Goal: Check status: Check status

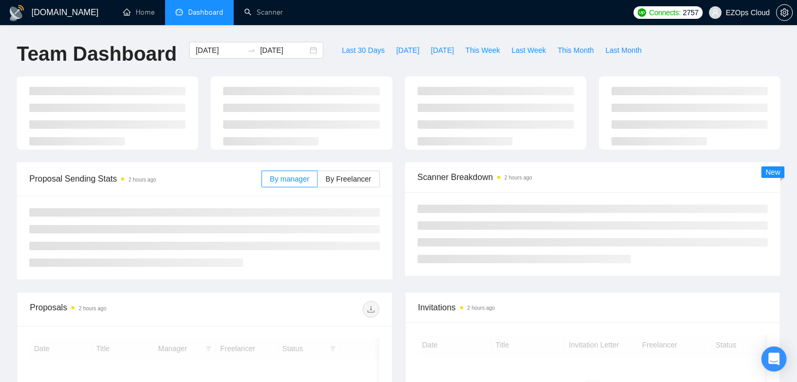
click at [468, 53] on span "This Week" at bounding box center [482, 51] width 35 height 12
type input "[DATE]"
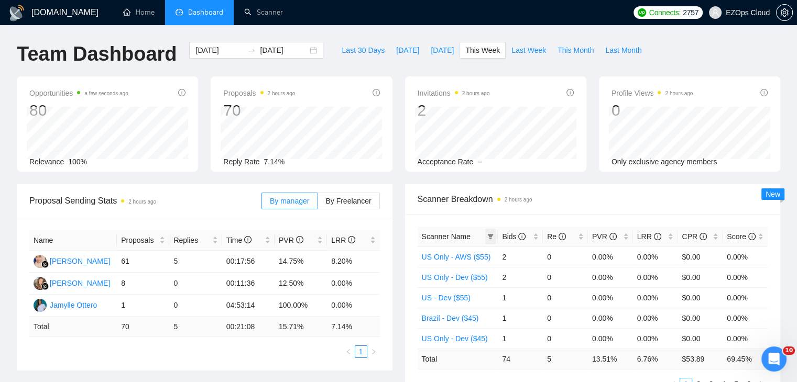
click at [488, 241] on span at bounding box center [490, 237] width 10 height 16
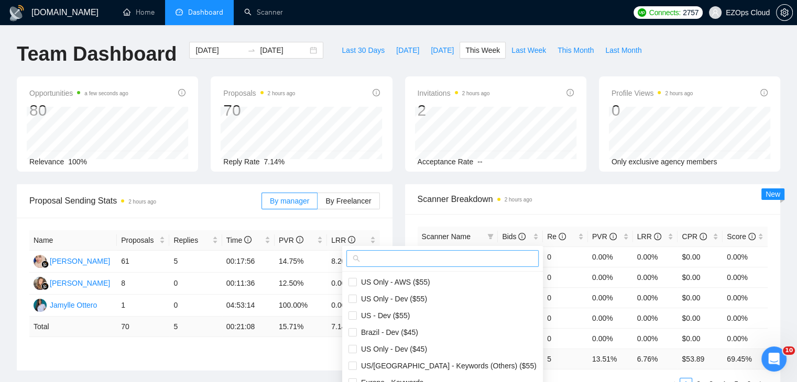
click at [451, 257] on input "text" at bounding box center [447, 259] width 170 height 12
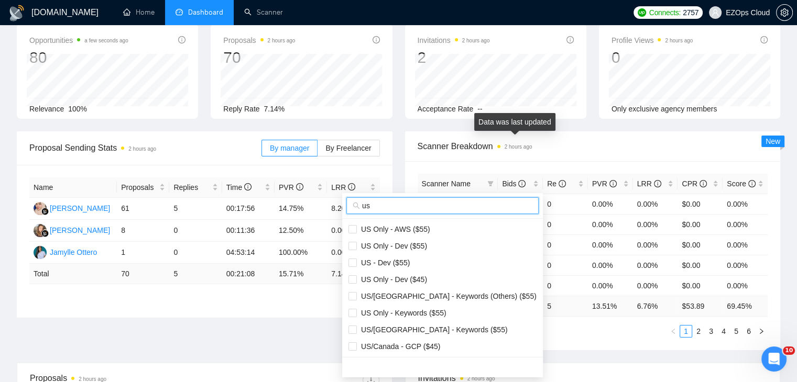
scroll to position [105, 0]
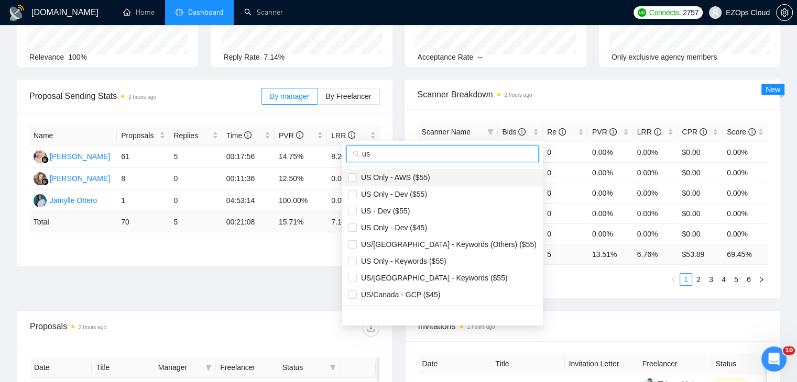
type input "us"
click at [431, 179] on span "US Only - AWS ($55)" at bounding box center [442, 178] width 188 height 12
checkbox input "true"
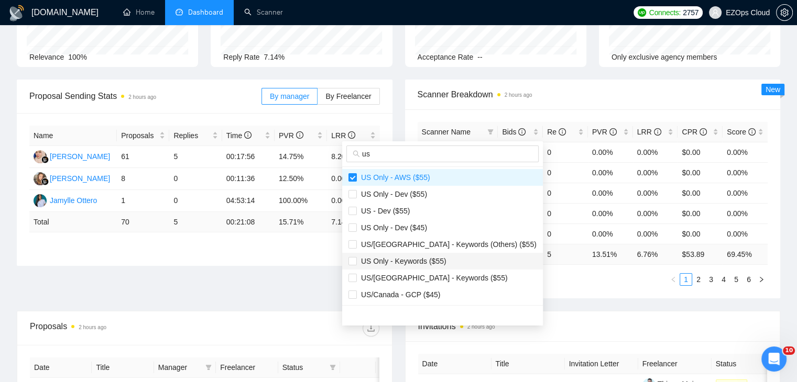
click at [444, 261] on span "US Only - Keywords ($55)" at bounding box center [442, 262] width 188 height 12
checkbox input "true"
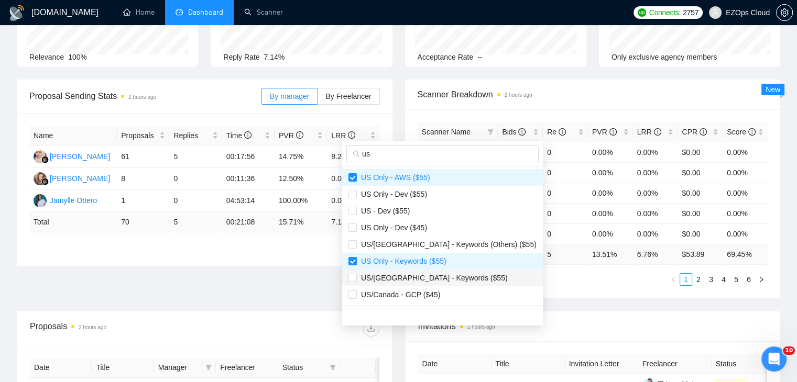
click at [449, 274] on span "US/[GEOGRAPHIC_DATA] - Keywords ($55)" at bounding box center [432, 278] width 151 height 8
checkbox input "true"
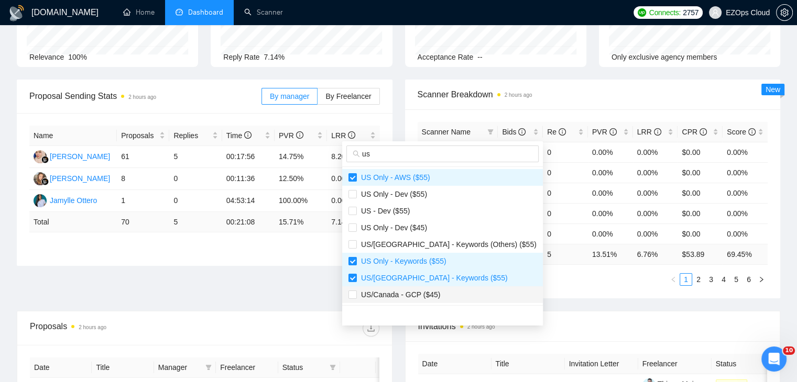
click at [455, 293] on span "US/Canada - GCP ($45)" at bounding box center [442, 295] width 188 height 12
checkbox input "true"
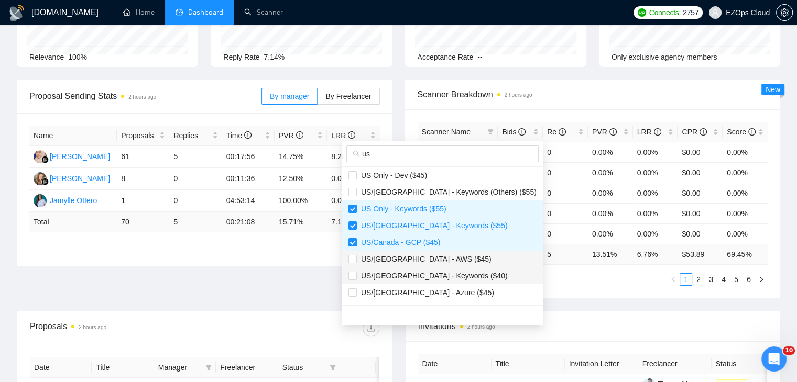
drag, startPoint x: 454, startPoint y: 258, endPoint x: 453, endPoint y: 274, distance: 16.2
click at [454, 258] on span "US/[GEOGRAPHIC_DATA] - AWS ($45)" at bounding box center [442, 259] width 188 height 12
checkbox input "true"
click at [444, 277] on span "US/[GEOGRAPHIC_DATA] - Keywords ($40)" at bounding box center [432, 276] width 151 height 8
checkbox input "true"
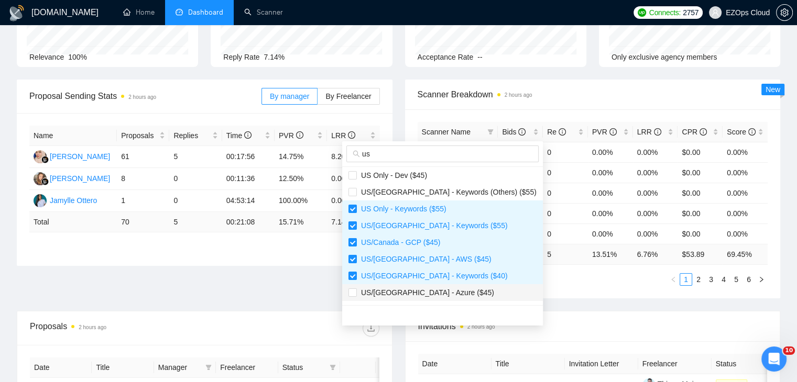
click at [443, 290] on span "US/[GEOGRAPHIC_DATA] - Azure ($45)" at bounding box center [442, 293] width 188 height 12
checkbox input "true"
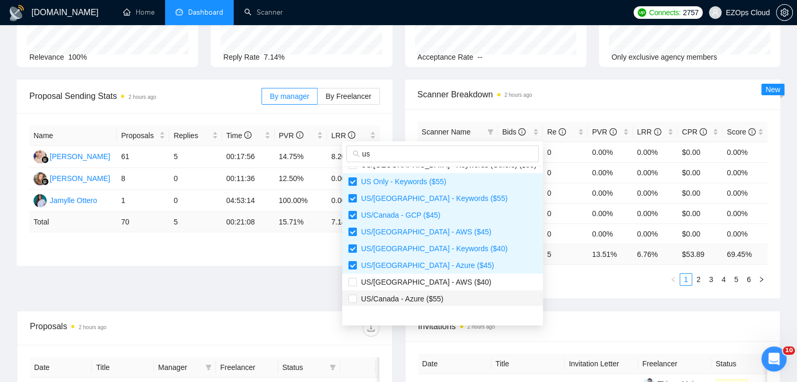
scroll to position [105, 0]
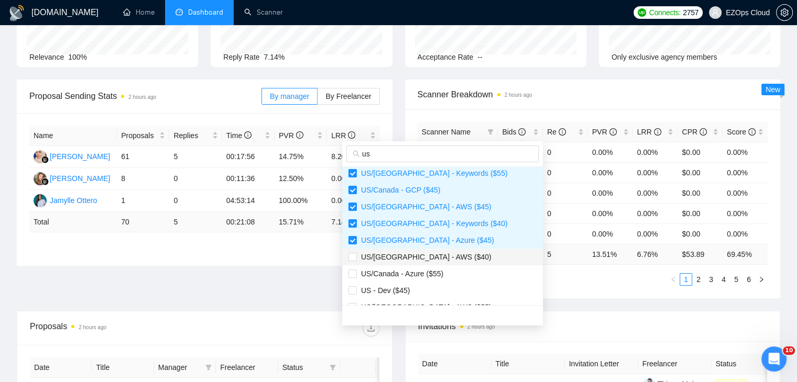
click at [427, 257] on span "US/[GEOGRAPHIC_DATA] - AWS ($40)" at bounding box center [424, 257] width 135 height 8
checkbox input "true"
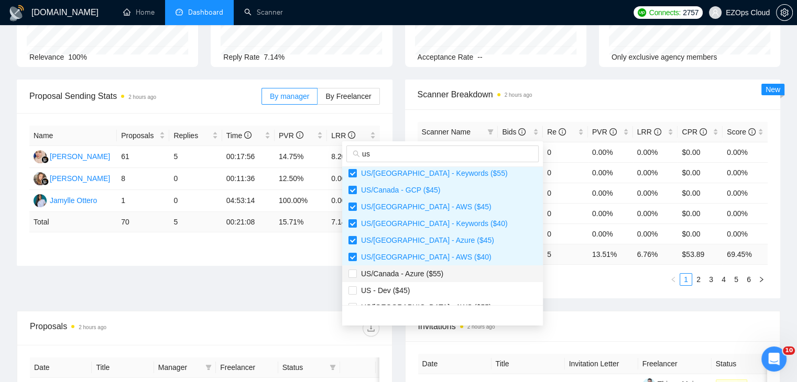
click at [439, 273] on span "US/Canada - Azure ($55)" at bounding box center [400, 274] width 86 height 8
checkbox input "true"
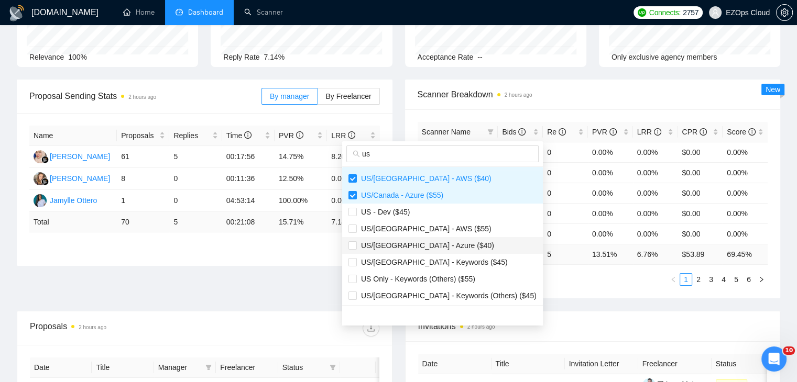
scroll to position [184, 0]
click at [423, 231] on span "US/[GEOGRAPHIC_DATA] - AWS ($55)" at bounding box center [424, 228] width 135 height 8
checkbox input "true"
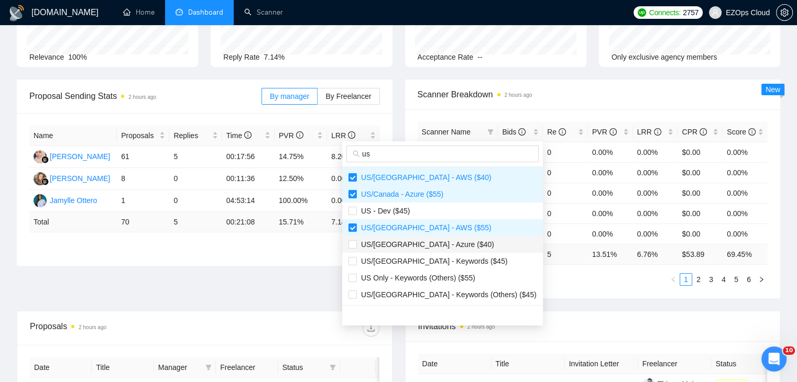
click at [427, 245] on span "US/[GEOGRAPHIC_DATA] - Azure ($40)" at bounding box center [425, 244] width 137 height 8
checkbox input "true"
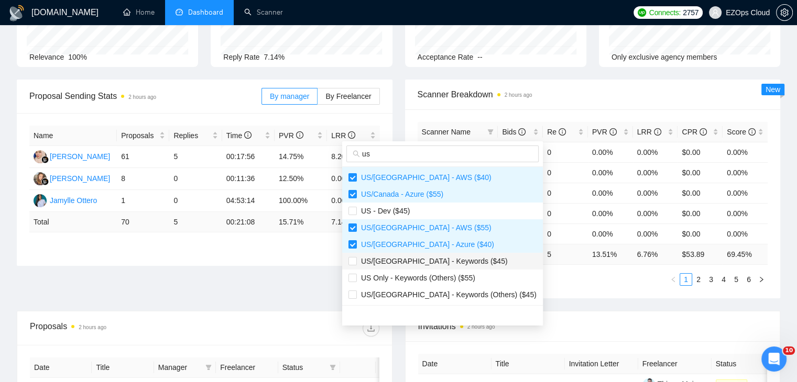
click at [436, 263] on span "US/[GEOGRAPHIC_DATA] - Keywords ($45)" at bounding box center [432, 261] width 151 height 8
checkbox input "true"
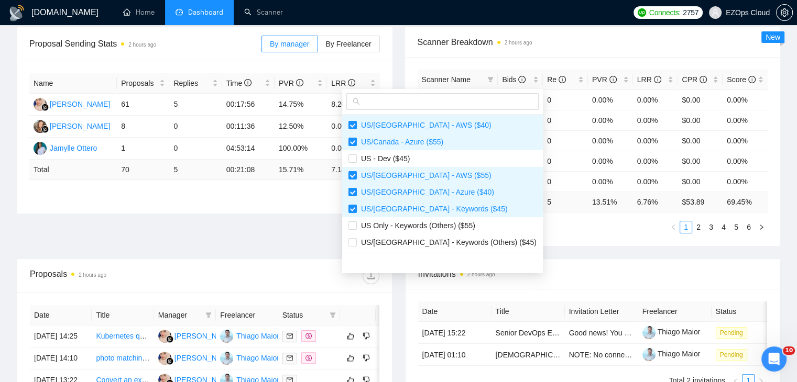
click at [537, 253] on div "Proposal Sending Stats 2 hours ago By manager By Freelancer Name Proposals Repl…" at bounding box center [398, 142] width 776 height 231
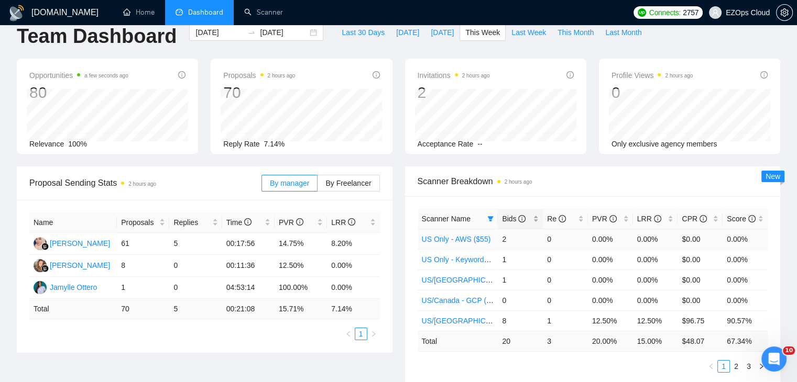
scroll to position [0, 0]
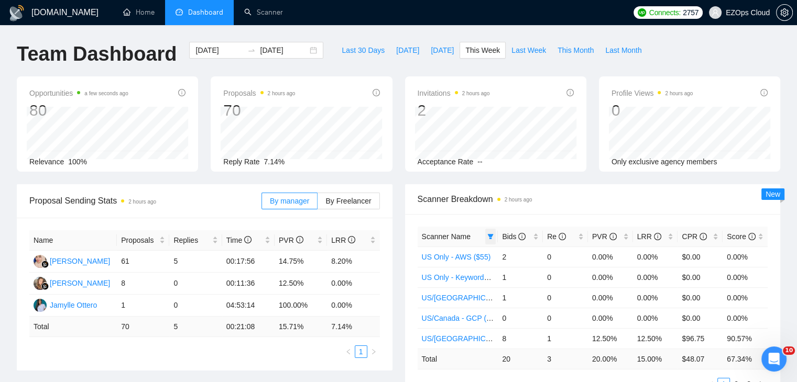
click at [491, 236] on icon "filter" at bounding box center [491, 236] width 6 height 5
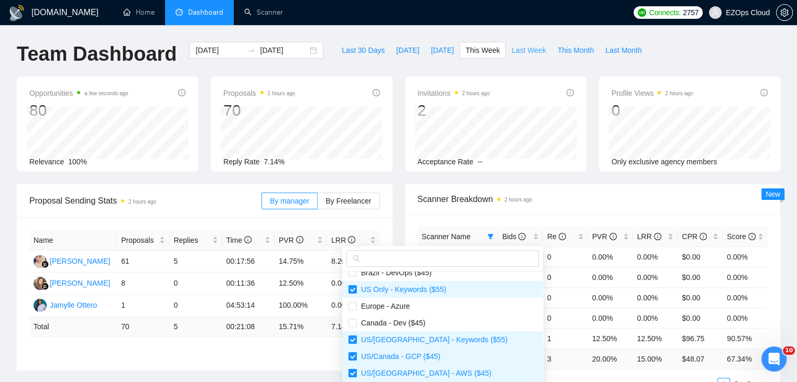
click at [514, 54] on span "Last Week" at bounding box center [528, 51] width 35 height 12
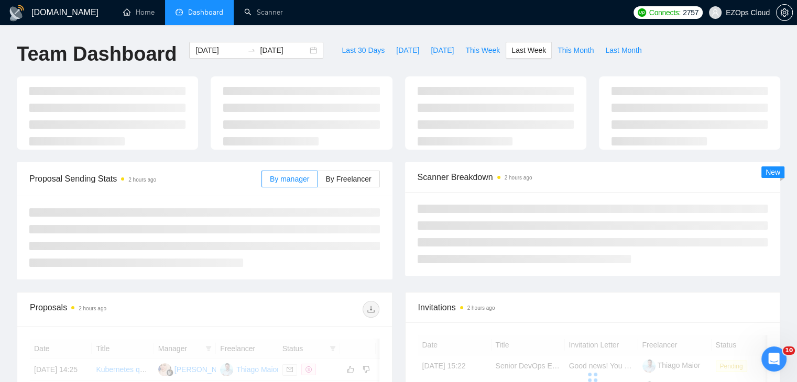
type input "[DATE]"
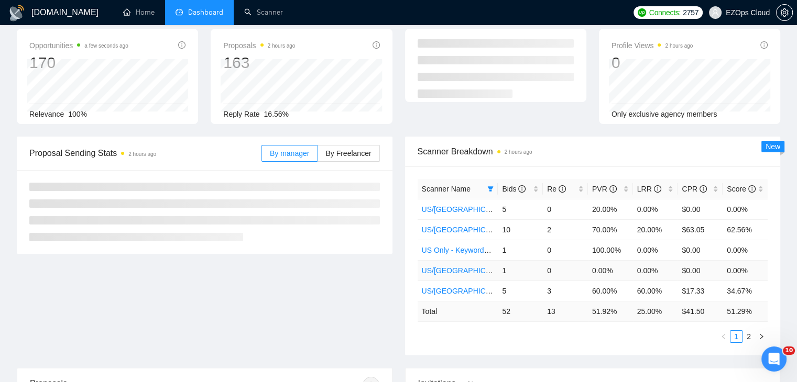
scroll to position [105, 0]
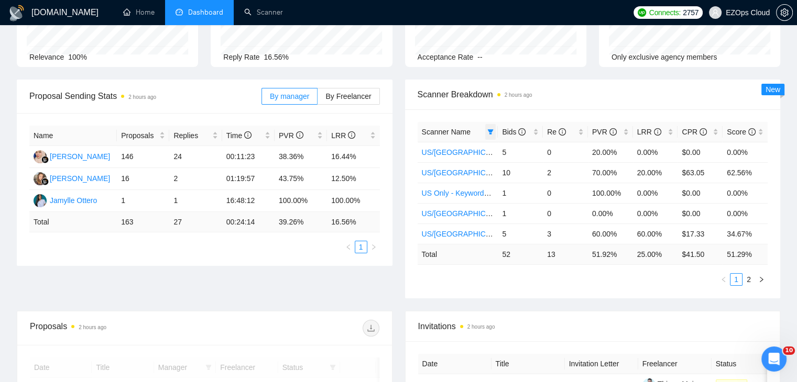
click at [490, 135] on icon "filter" at bounding box center [490, 132] width 6 height 6
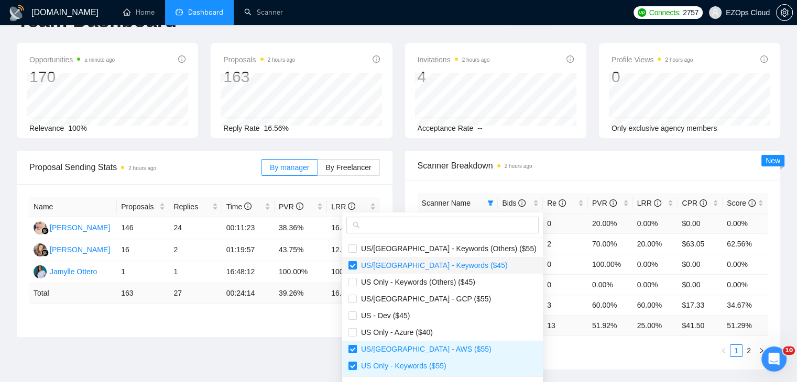
scroll to position [52, 0]
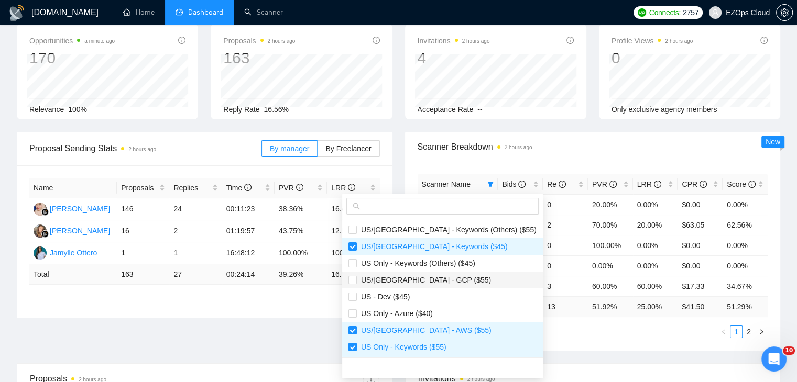
click at [427, 278] on span "US/[GEOGRAPHIC_DATA] - GCP ($55)" at bounding box center [424, 280] width 134 height 8
checkbox input "true"
click at [426, 317] on span "US Only - Azure ($40)" at bounding box center [395, 314] width 76 height 8
checkbox input "true"
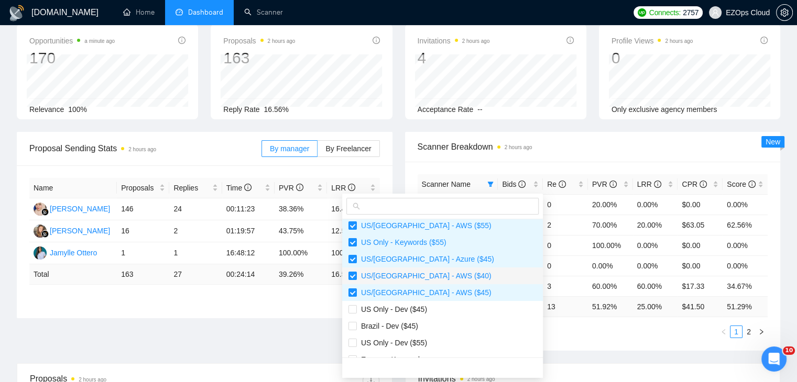
scroll to position [157, 0]
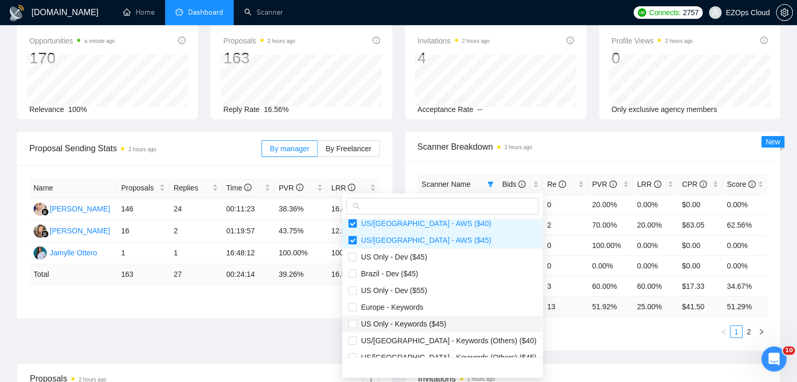
click at [448, 328] on span "US Only - Keywords ($45)" at bounding box center [442, 324] width 188 height 12
checkbox input "true"
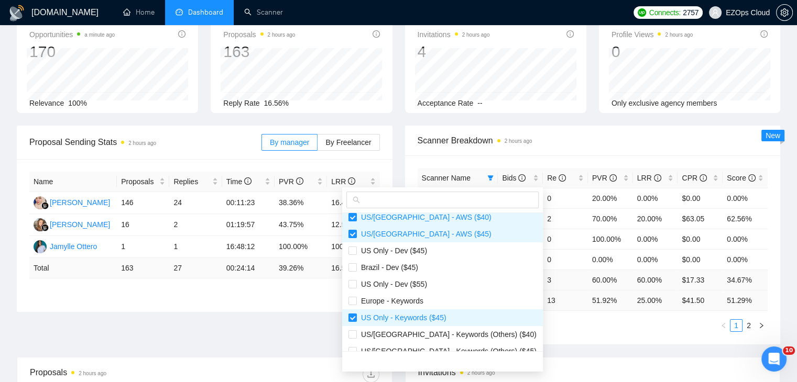
scroll to position [105, 0]
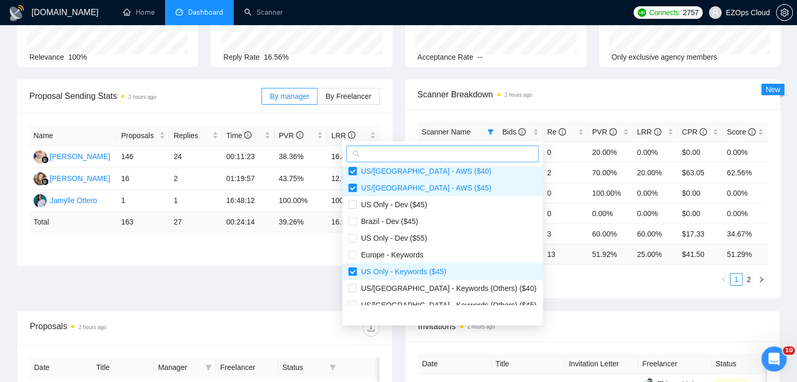
click at [399, 153] on input "text" at bounding box center [447, 154] width 170 height 12
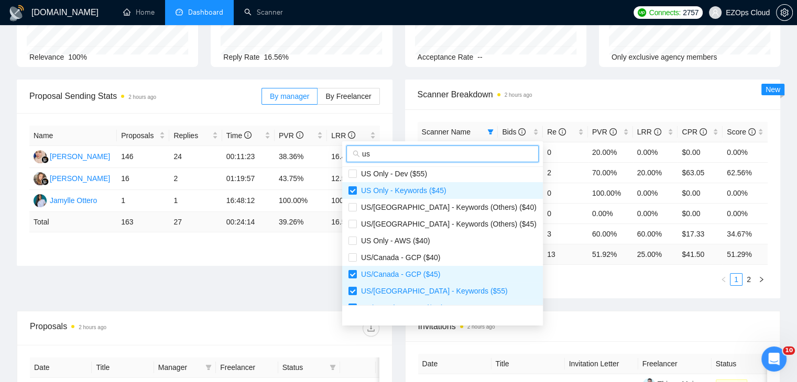
scroll to position [262, 0]
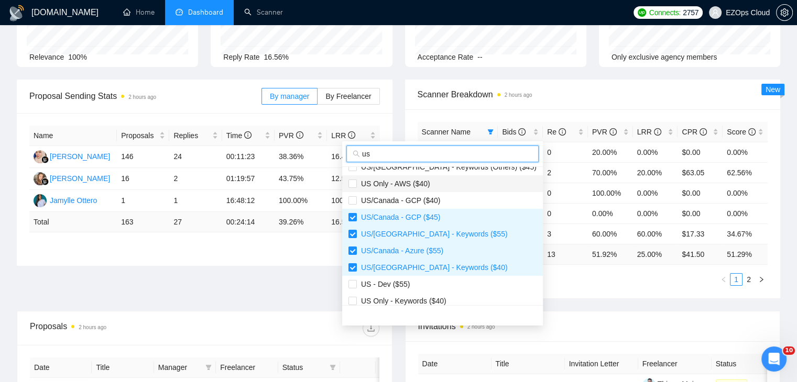
type input "us"
click at [419, 184] on span "US Only - AWS ($40)" at bounding box center [393, 184] width 73 height 8
checkbox input "true"
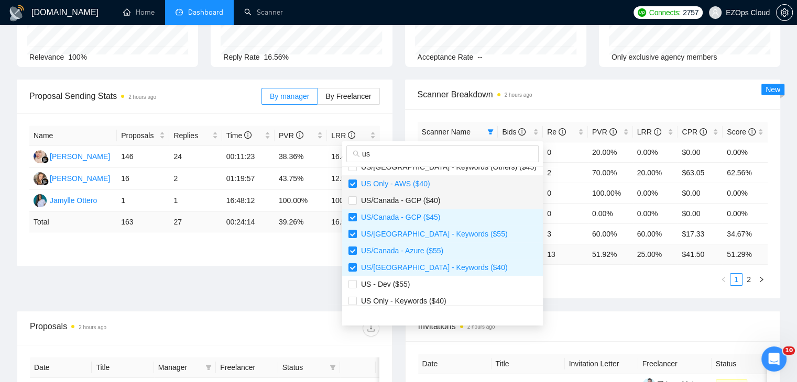
click at [433, 202] on span "US/Canada - GCP ($40)" at bounding box center [398, 200] width 83 height 8
checkbox input "true"
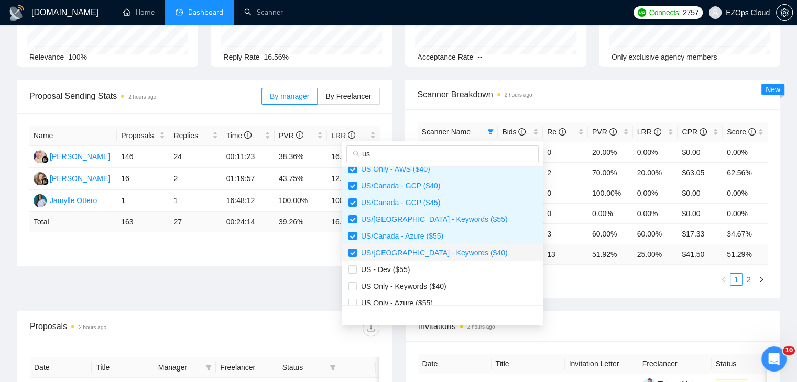
scroll to position [285, 0]
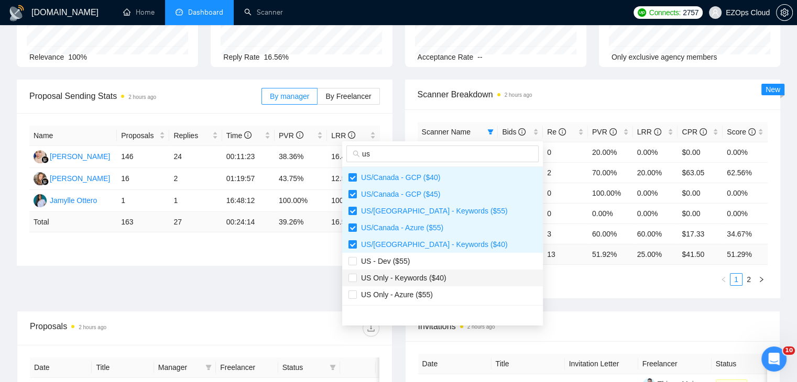
click at [447, 281] on span "US Only - Keywords ($40)" at bounding box center [442, 278] width 188 height 12
checkbox input "true"
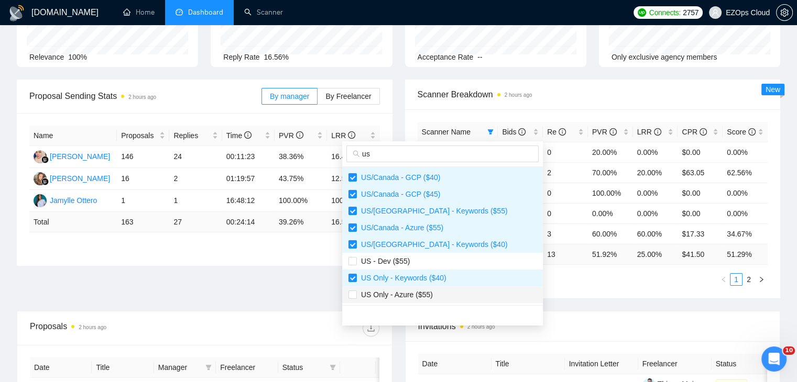
click at [450, 291] on span "US Only - Azure ($55)" at bounding box center [442, 295] width 188 height 12
checkbox input "true"
click at [534, 290] on div "Scanner Name Bids Re PVR LRR CPR Score [GEOGRAPHIC_DATA]/[GEOGRAPHIC_DATA] - Ke…" at bounding box center [592, 203] width 375 height 189
